Goal: Check status: Check status

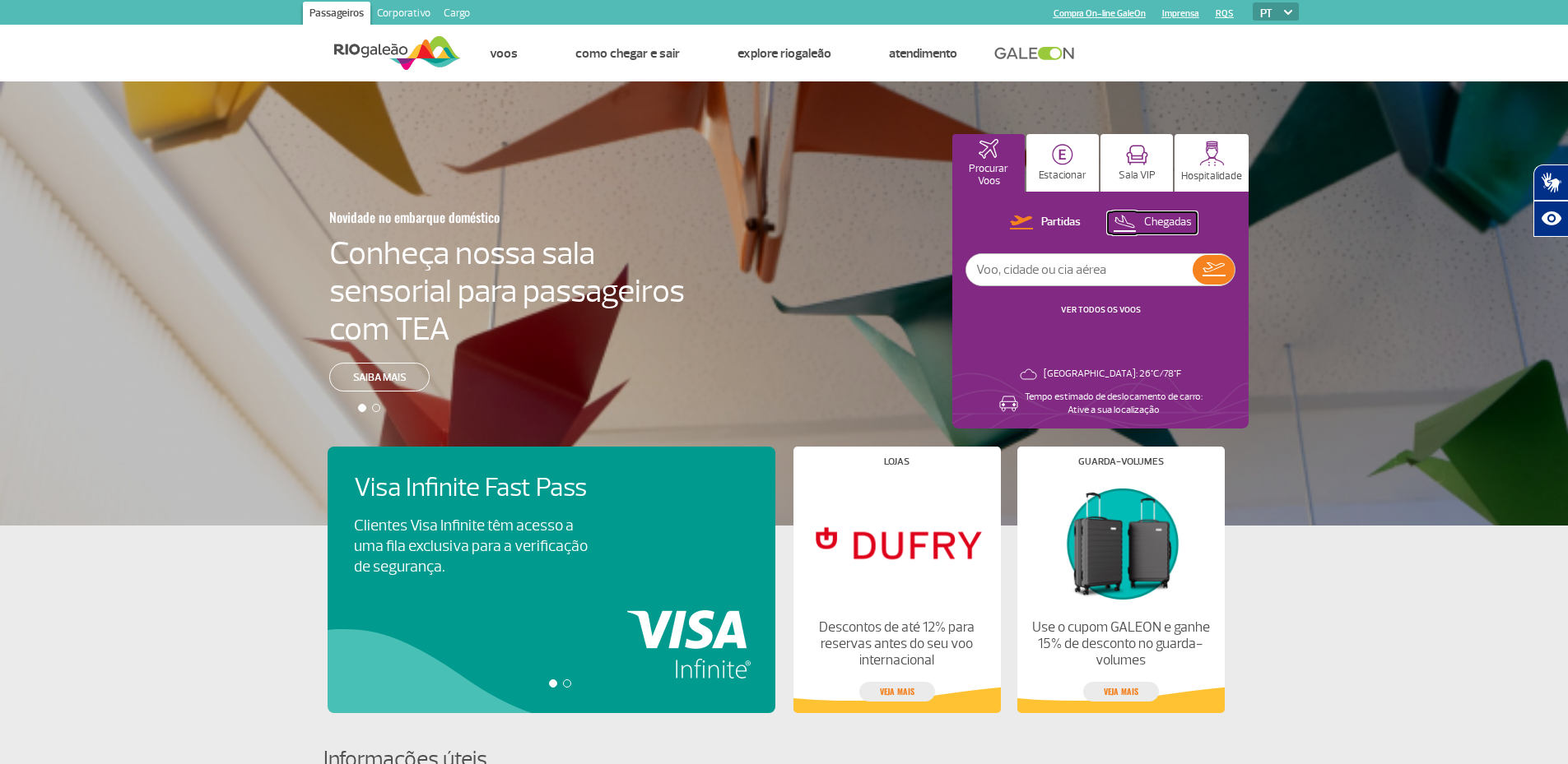
click at [1167, 221] on p "Chegadas" at bounding box center [1168, 223] width 48 height 16
click at [1105, 276] on input "text" at bounding box center [1079, 270] width 226 height 31
type input "voo 2079 / [GEOGRAPHIC_DATA]"
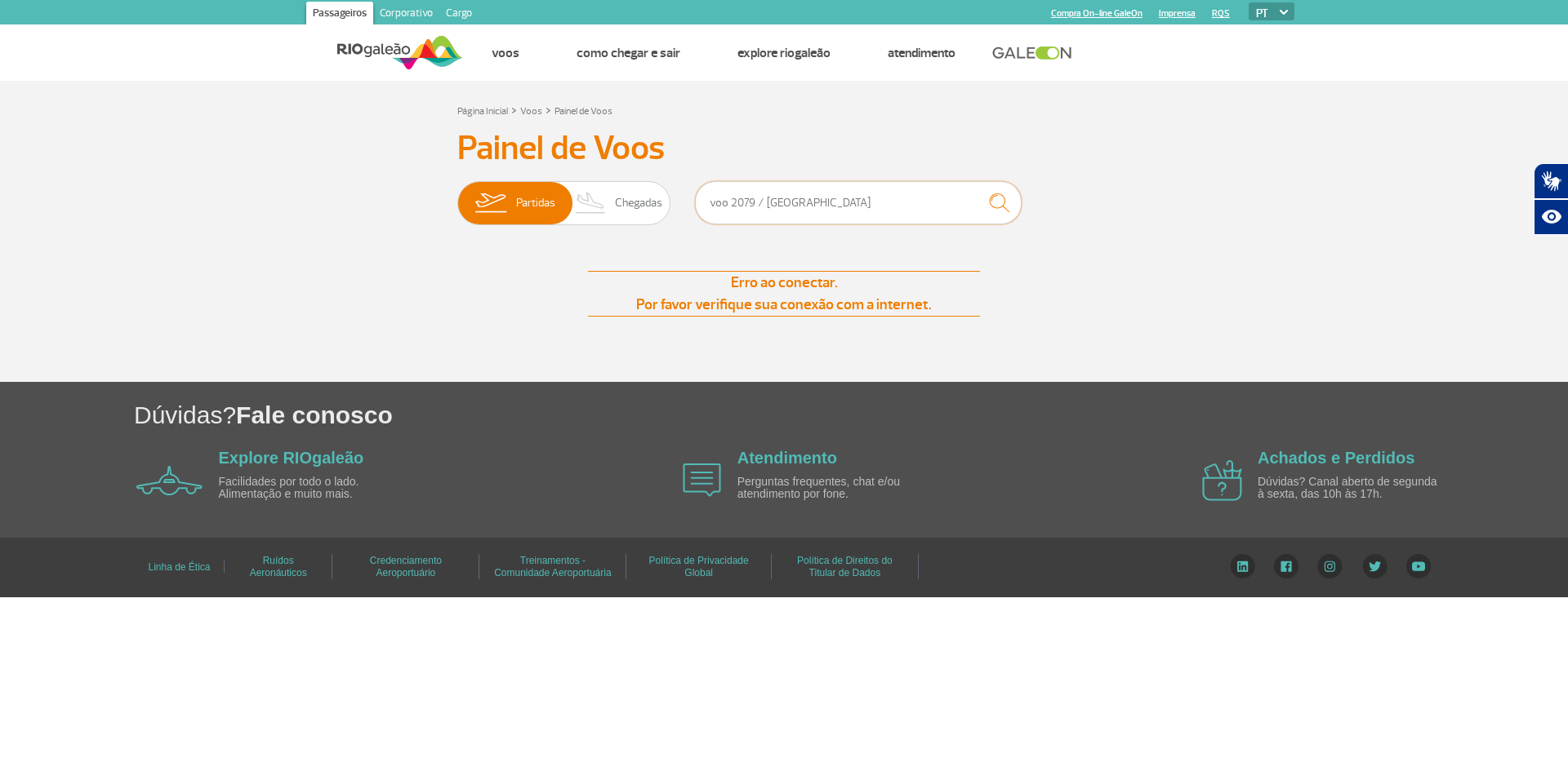
click at [842, 194] on input "voo 2079 / [GEOGRAPHIC_DATA]" at bounding box center [857, 203] width 327 height 43
click at [652, 197] on span "Chegadas" at bounding box center [638, 203] width 48 height 42
click at [458, 195] on input "Partidas Chegadas" at bounding box center [458, 195] width 0 height 0
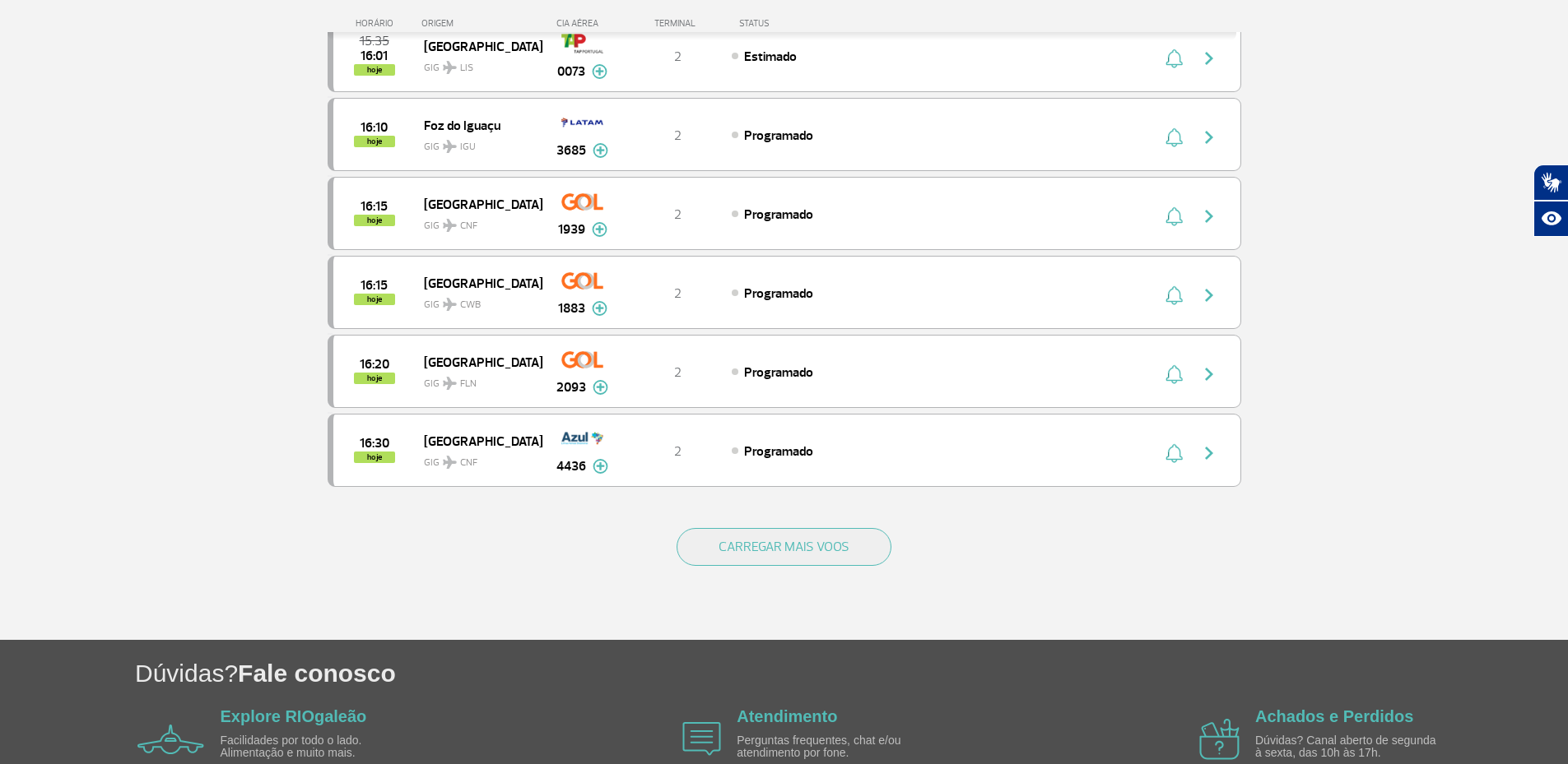
scroll to position [1465, 0]
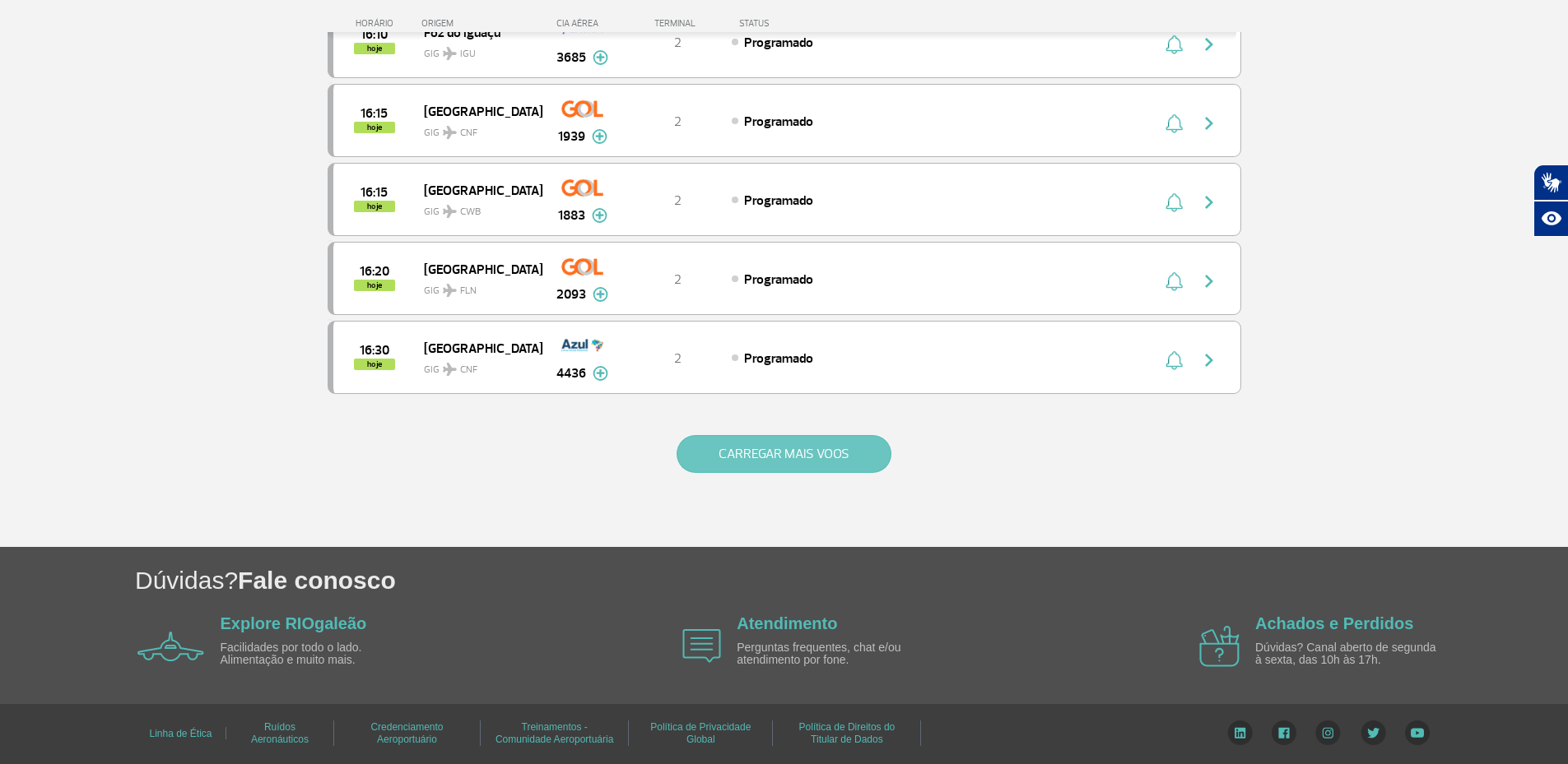
click at [815, 448] on button "CARREGAR MAIS VOOS" at bounding box center [784, 454] width 215 height 38
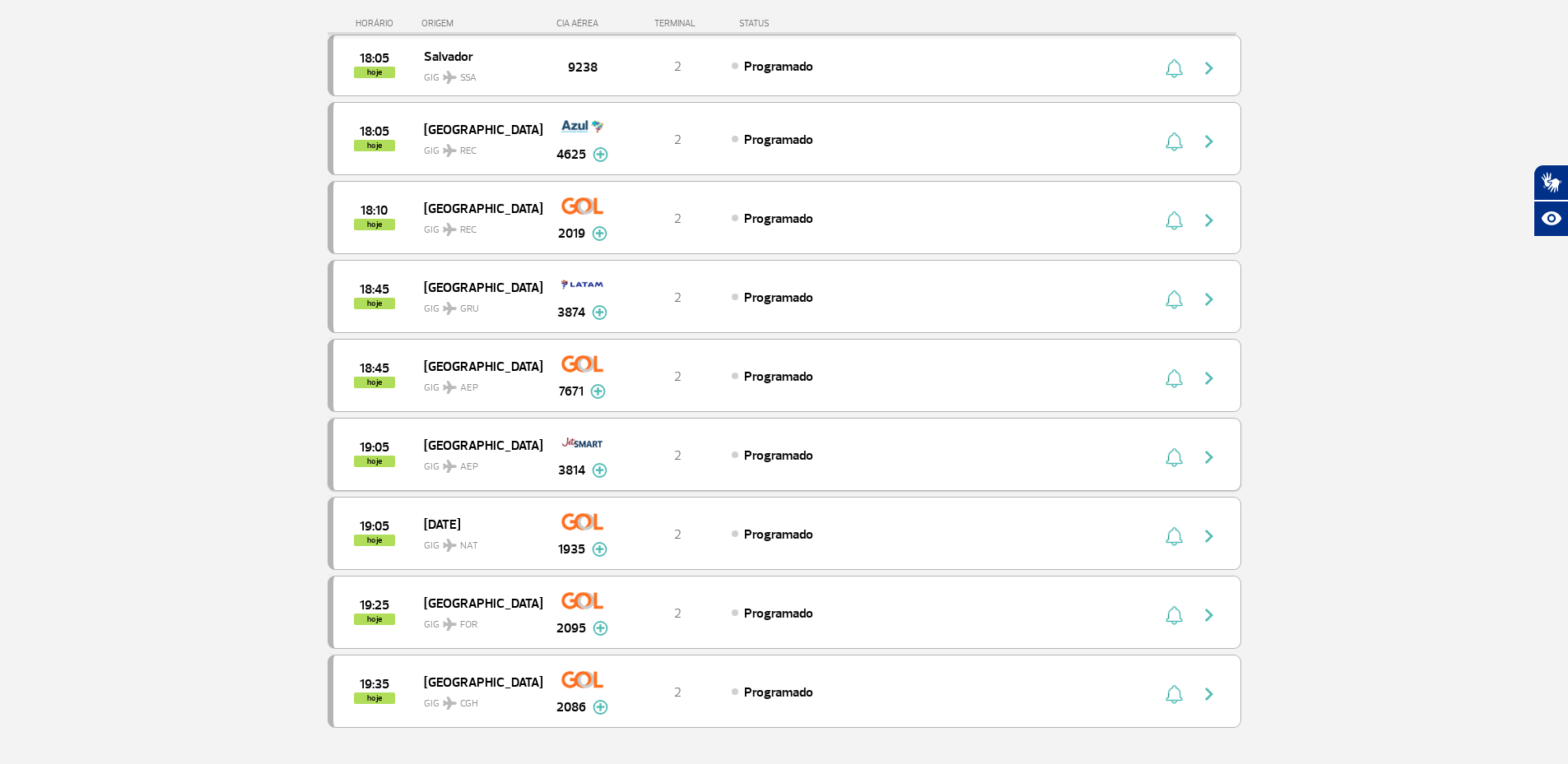
scroll to position [2836, 0]
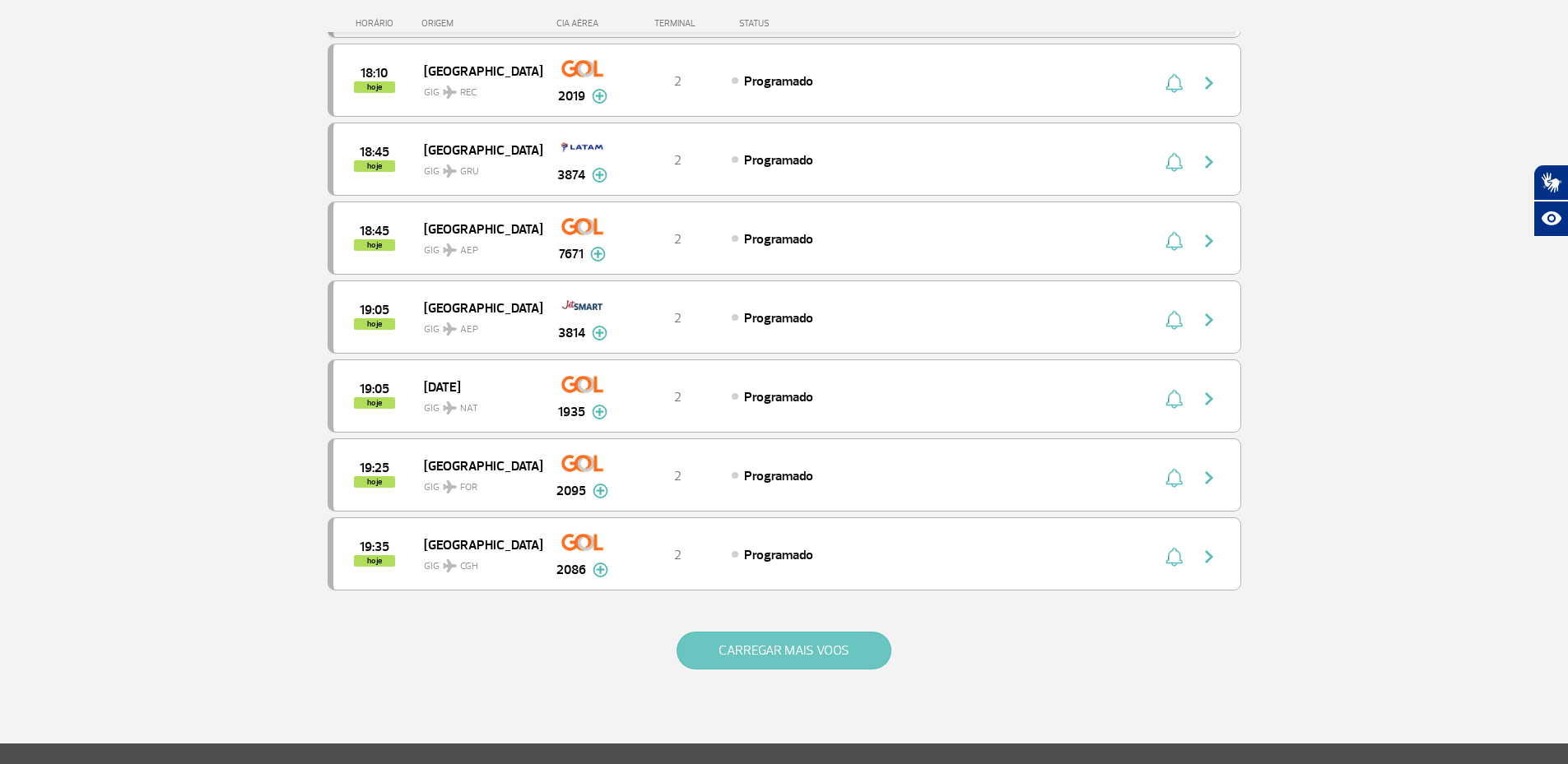
click at [810, 650] on button "CARREGAR MAIS VOOS" at bounding box center [784, 651] width 215 height 38
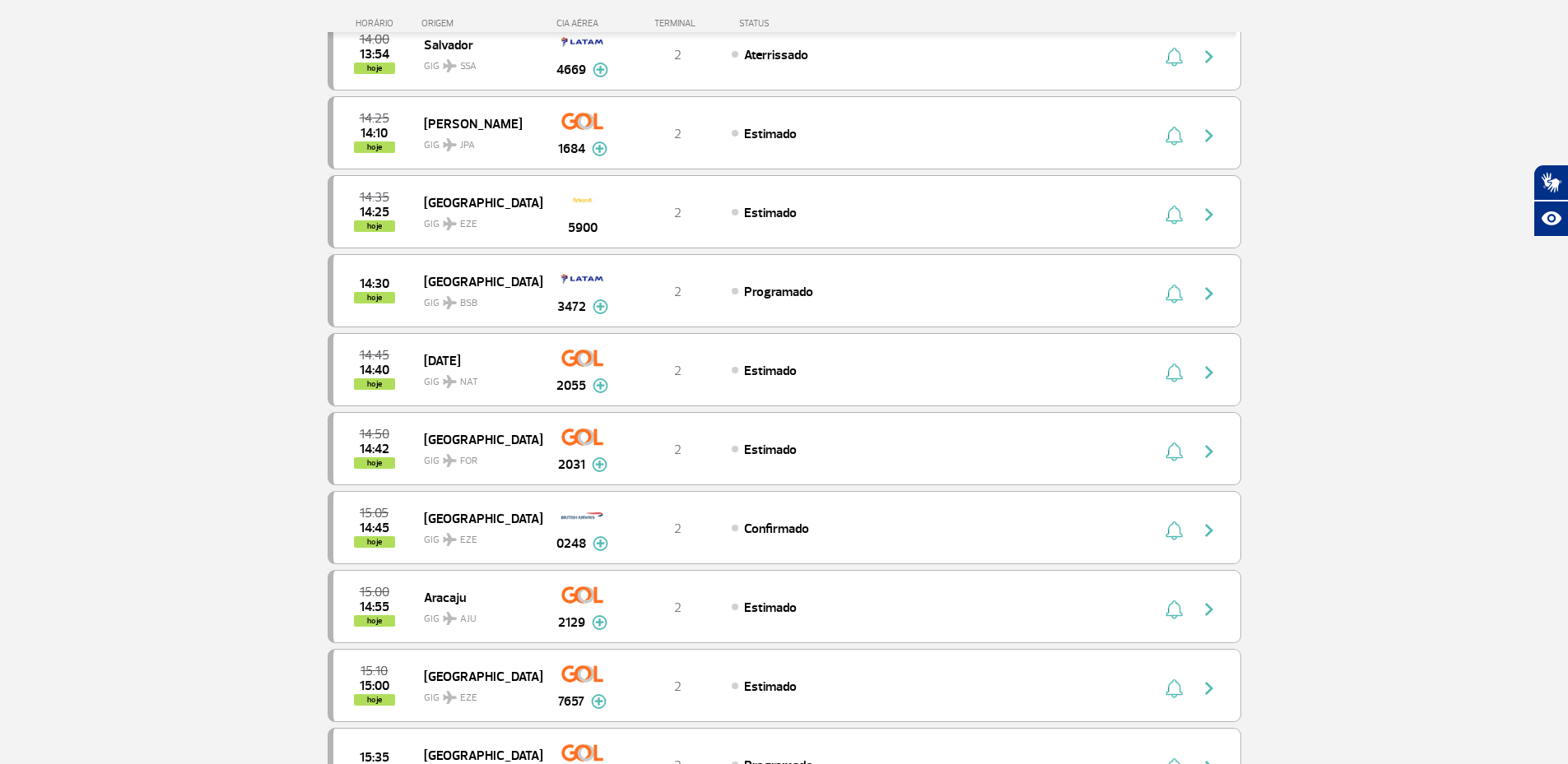
scroll to position [0, 0]
